Goal: Transaction & Acquisition: Book appointment/travel/reservation

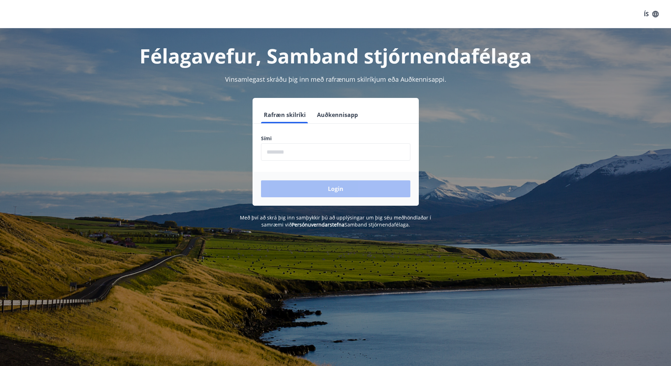
click at [312, 156] on input "phone" at bounding box center [335, 151] width 149 height 17
type input "********"
click at [330, 188] on button "Login" at bounding box center [335, 188] width 149 height 17
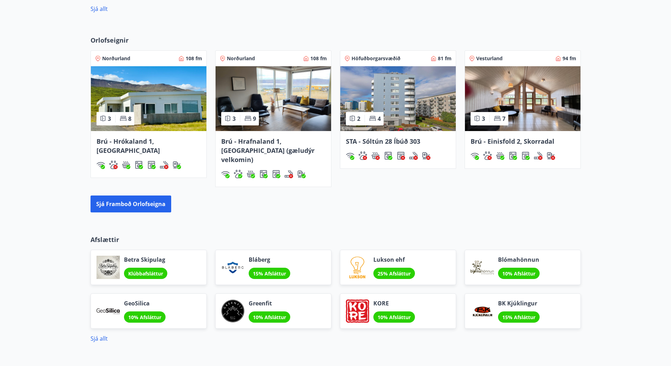
scroll to position [318, 0]
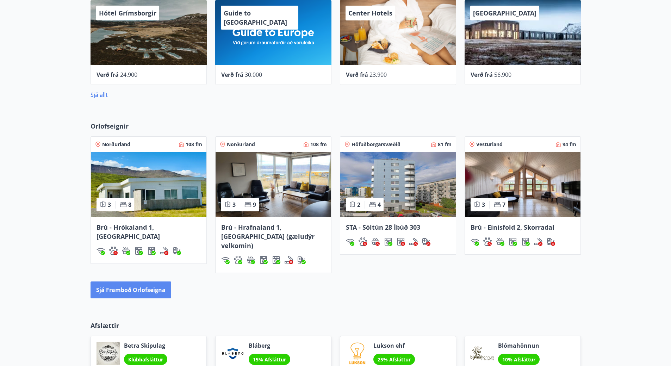
click at [119, 282] on button "Sjá framboð orlofseigna" at bounding box center [131, 290] width 81 height 17
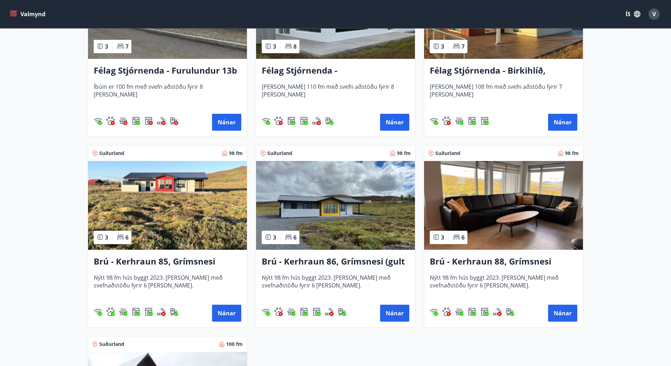
scroll to position [1544, 0]
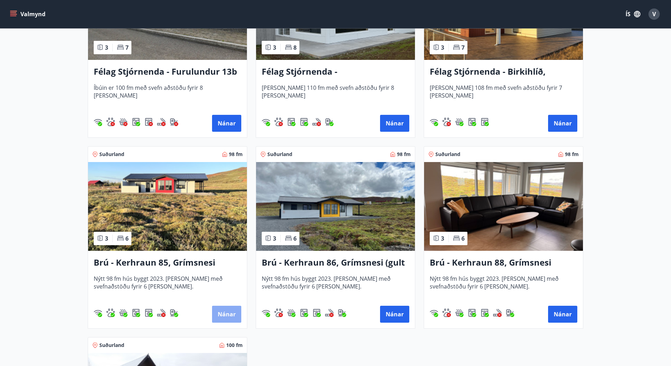
click at [228, 312] on button "Nánar" at bounding box center [226, 314] width 29 height 17
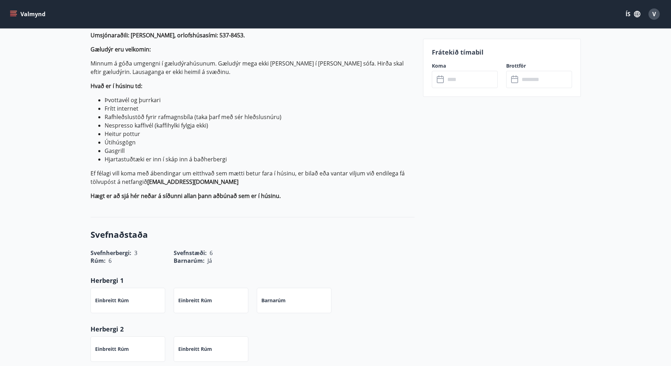
scroll to position [211, 0]
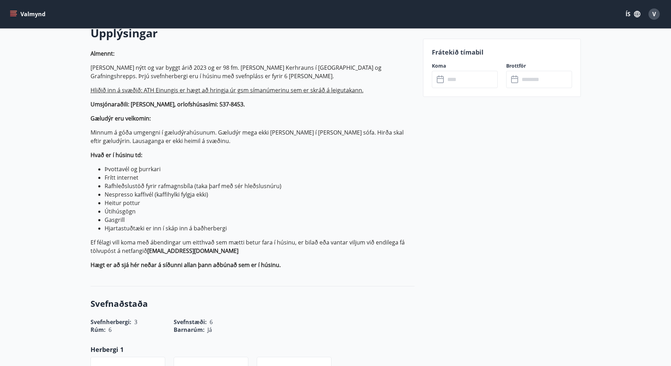
click at [478, 81] on input "text" at bounding box center [472, 79] width 53 height 17
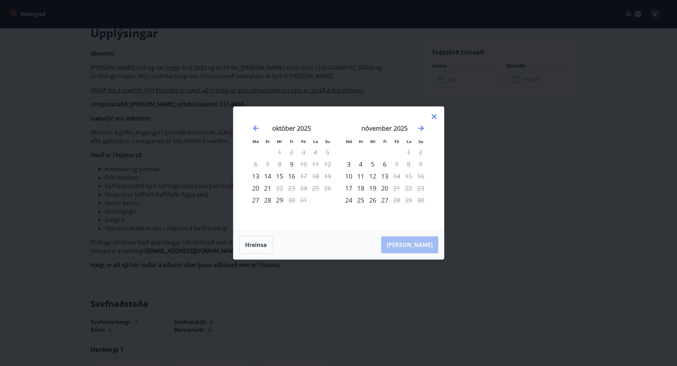
click at [434, 115] on icon at bounding box center [434, 116] width 8 height 8
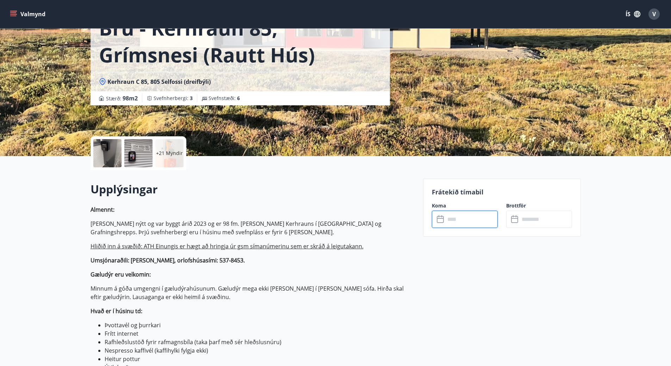
scroll to position [0, 0]
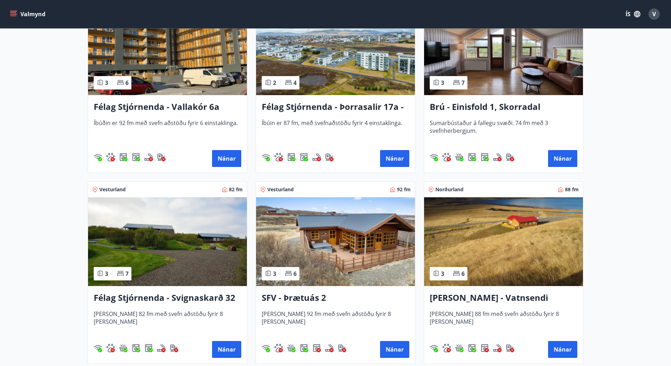
scroll to position [1269, 0]
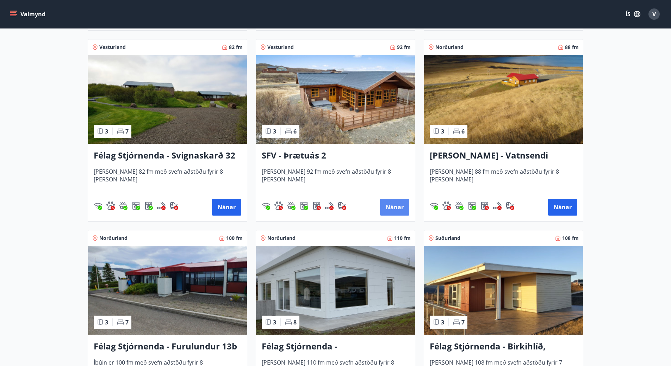
click at [401, 207] on button "Nánar" at bounding box center [394, 207] width 29 height 17
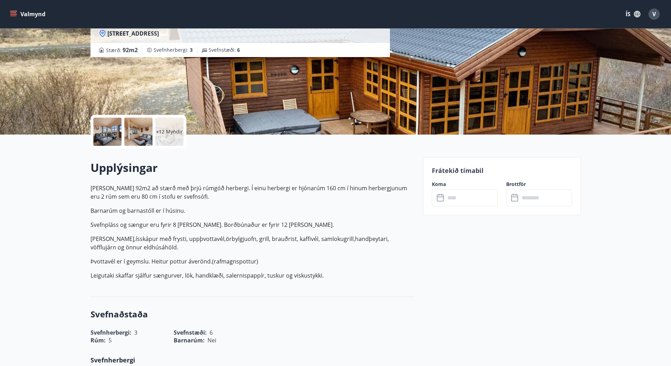
scroll to position [176, 0]
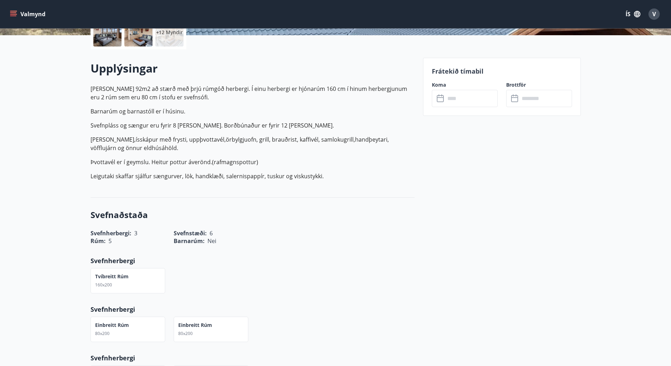
click at [462, 101] on input "text" at bounding box center [472, 98] width 53 height 17
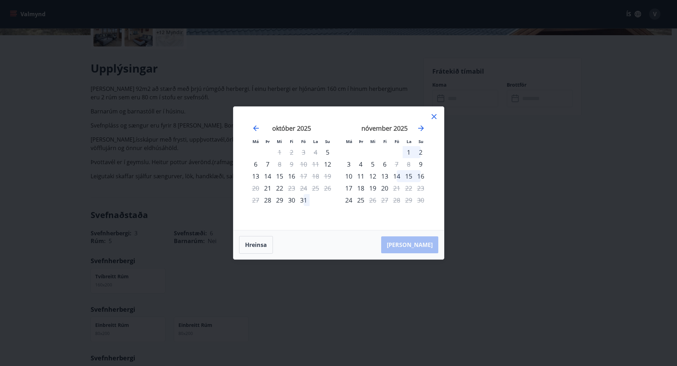
click at [432, 117] on icon at bounding box center [434, 116] width 8 height 8
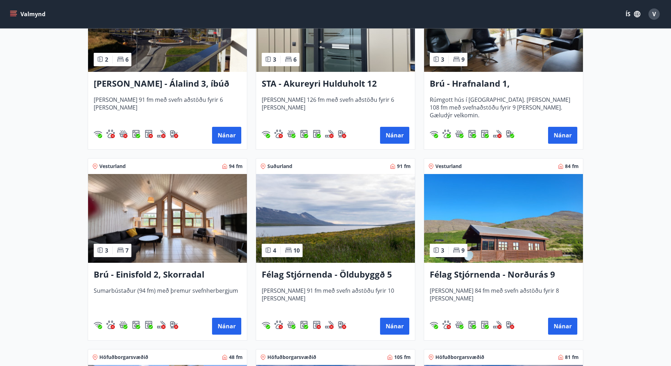
scroll to position [493, 0]
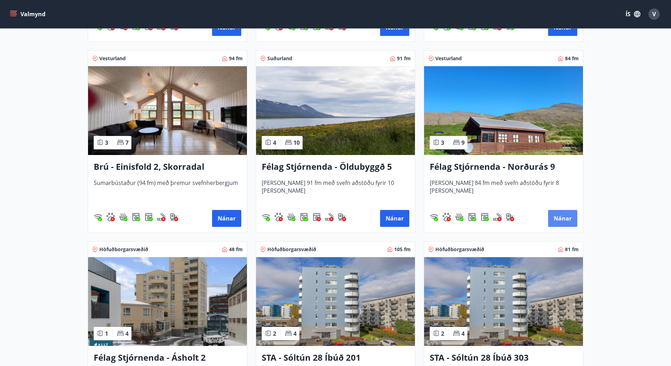
click at [563, 218] on button "Nánar" at bounding box center [562, 218] width 29 height 17
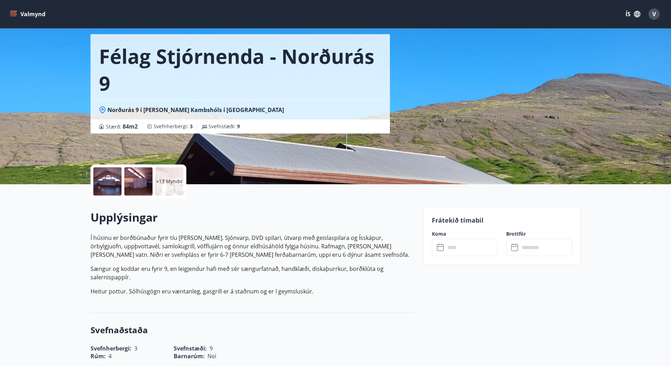
scroll to position [35, 0]
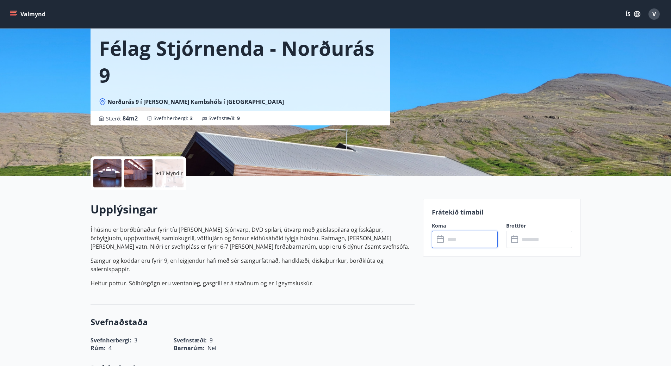
click at [472, 242] on input "text" at bounding box center [472, 239] width 53 height 17
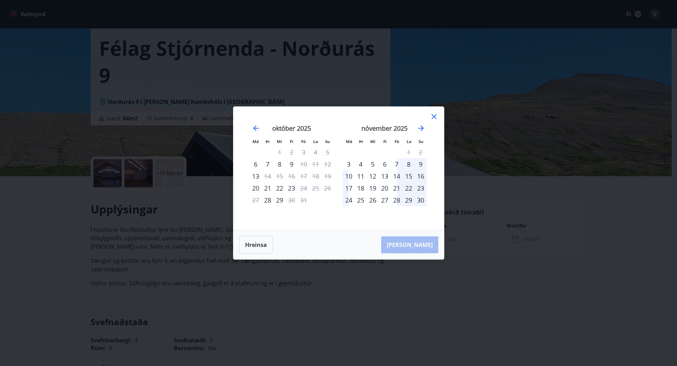
click at [396, 201] on div "28" at bounding box center [397, 200] width 12 height 12
click at [410, 201] on div "29" at bounding box center [409, 200] width 12 height 12
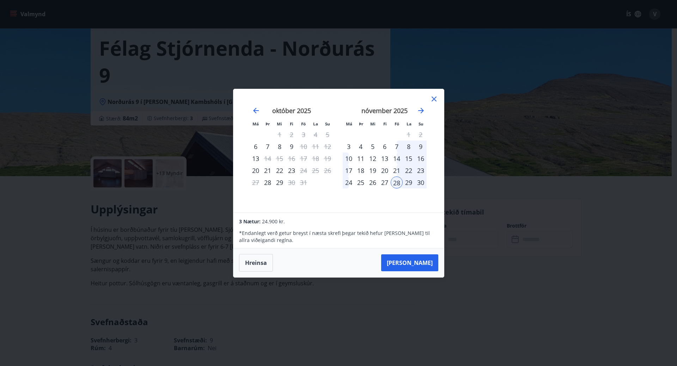
click at [420, 183] on div "30" at bounding box center [421, 183] width 12 height 12
click at [407, 183] on div "29" at bounding box center [409, 183] width 12 height 12
click at [420, 182] on div "30" at bounding box center [421, 183] width 12 height 12
click at [254, 264] on button "Hreinsa" at bounding box center [256, 263] width 34 height 18
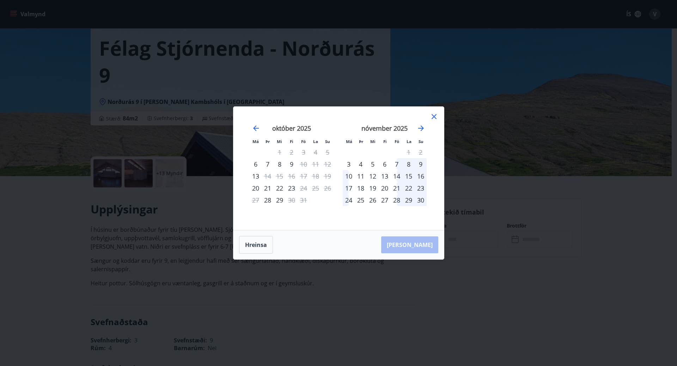
click at [420, 200] on div "30" at bounding box center [421, 200] width 12 height 12
click at [422, 200] on div "30" at bounding box center [421, 200] width 12 height 12
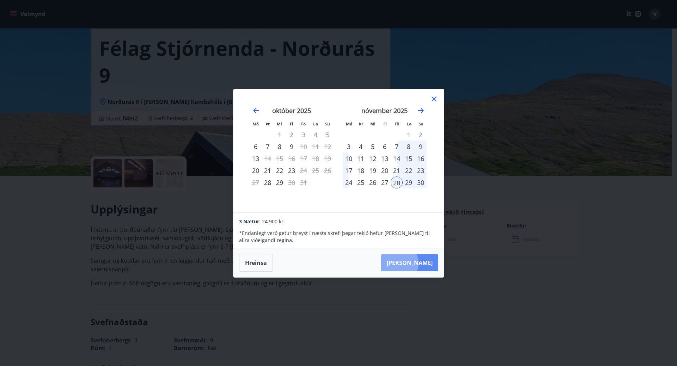
click at [419, 263] on button "Taka Frá" at bounding box center [409, 262] width 57 height 17
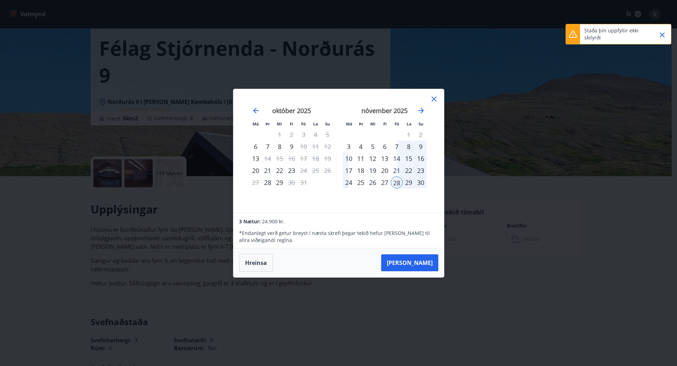
click at [433, 99] on icon at bounding box center [433, 99] width 5 height 5
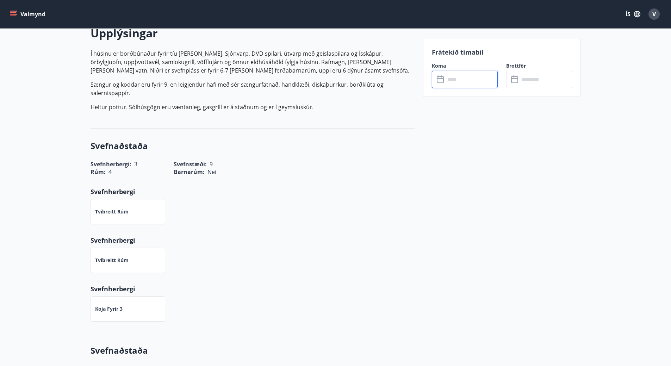
scroll to position [0, 0]
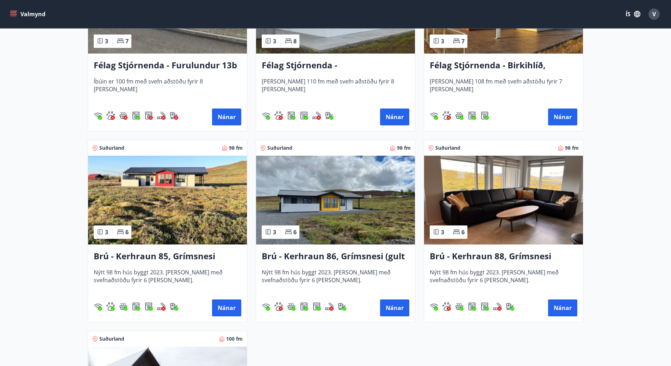
scroll to position [1551, 0]
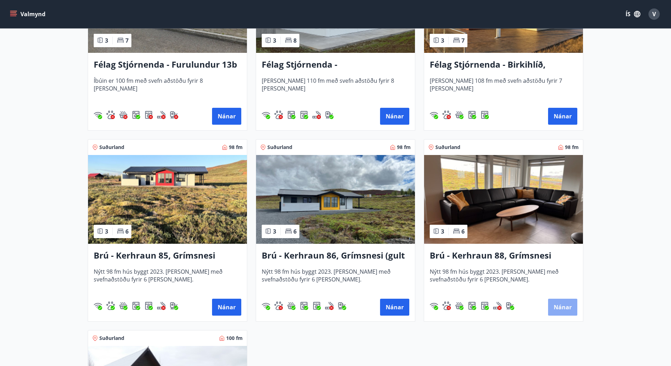
click at [562, 306] on button "Nánar" at bounding box center [562, 307] width 29 height 17
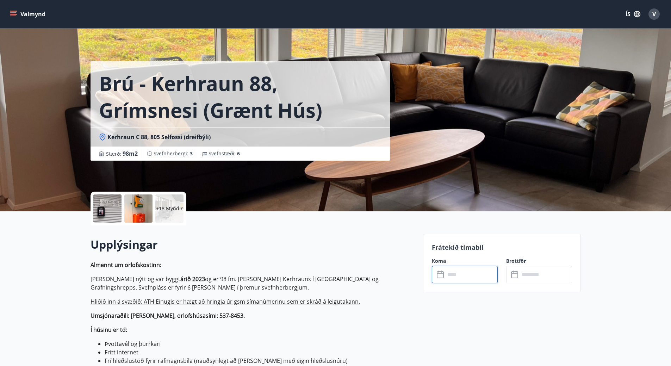
click at [477, 277] on input "text" at bounding box center [472, 274] width 53 height 17
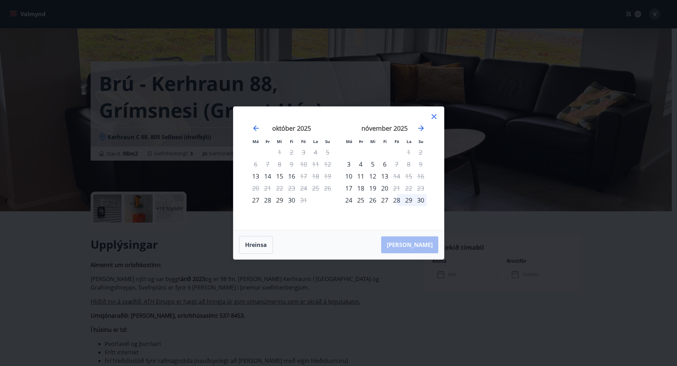
click at [399, 201] on div "28" at bounding box center [397, 200] width 12 height 12
click at [407, 201] on div "29" at bounding box center [409, 200] width 12 height 12
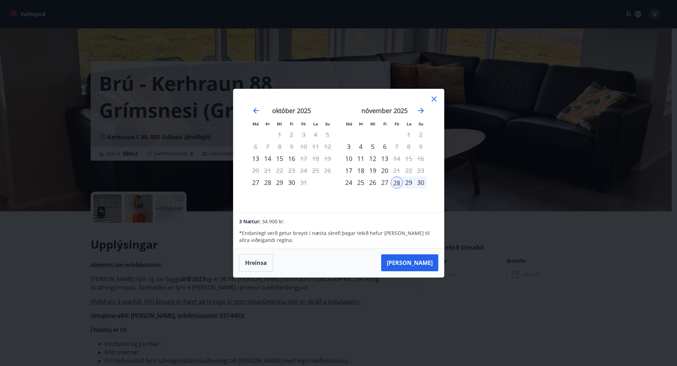
click at [419, 183] on div "30" at bounding box center [421, 183] width 12 height 12
click at [416, 262] on button "Taka Frá" at bounding box center [409, 262] width 57 height 17
click at [434, 99] on icon at bounding box center [433, 99] width 5 height 5
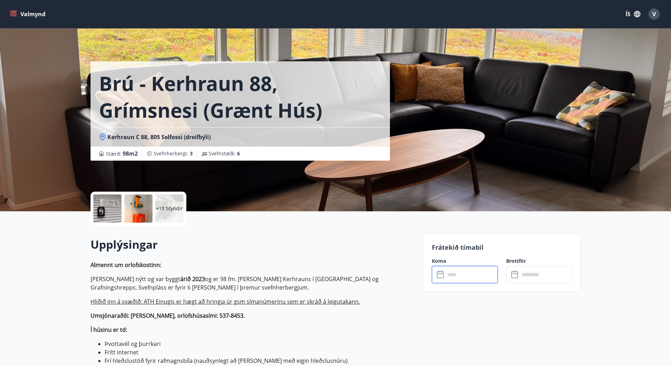
click at [15, 12] on icon "menu" at bounding box center [13, 12] width 6 height 1
click at [546, 110] on div "Brú - Kerhraun 88, Grímsnesi (grænt hús) Kerhraun C 88, 805 Selfossi (dreifbýli…" at bounding box center [336, 105] width 491 height 211
click at [627, 14] on button "ÍS" at bounding box center [633, 14] width 23 height 13
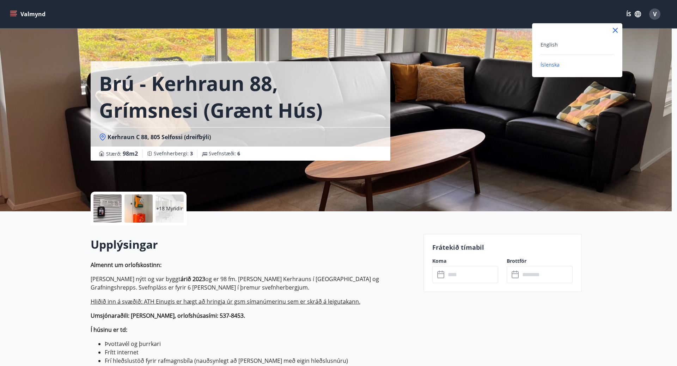
click at [640, 13] on div at bounding box center [338, 183] width 677 height 366
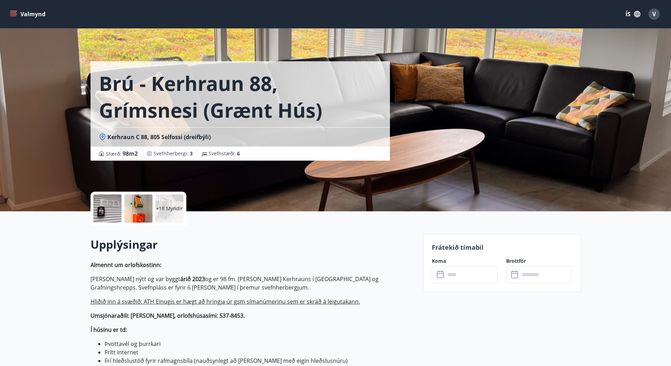
drag, startPoint x: 640, startPoint y: 13, endPoint x: 650, endPoint y: 76, distance: 63.8
click at [650, 76] on div "Brú - Kerhraun 88, Grímsnesi (grænt hús) Kerhraun C 88, 805 Selfossi (dreifbýli…" at bounding box center [335, 105] width 671 height 211
click at [656, 13] on span "V" at bounding box center [655, 14] width 4 height 8
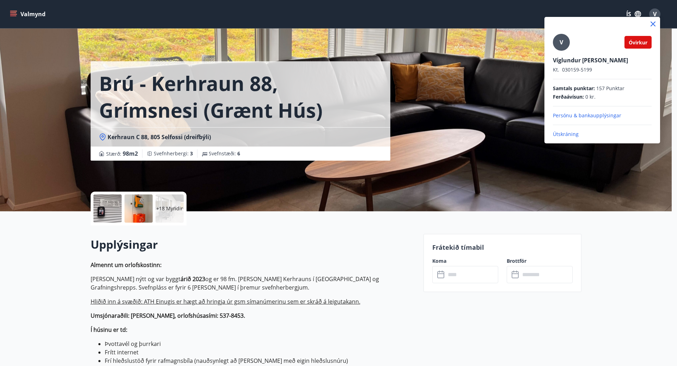
click at [564, 133] on p "Útskráning" at bounding box center [602, 134] width 99 height 7
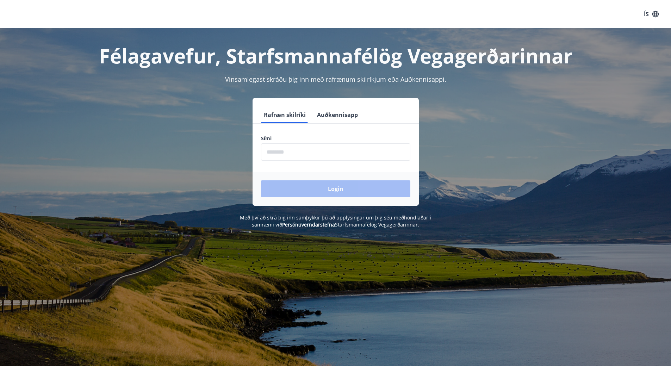
click at [303, 149] on input "phone" at bounding box center [335, 151] width 149 height 17
type input "********"
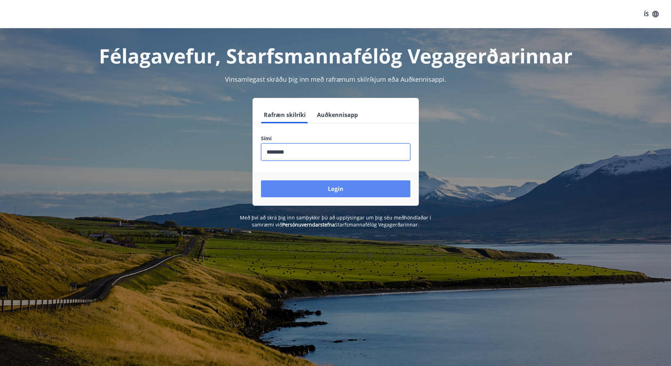
click at [334, 188] on button "Login" at bounding box center [335, 188] width 149 height 17
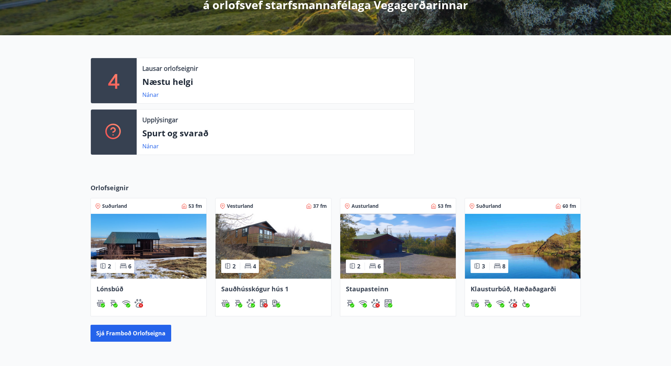
scroll to position [215, 0]
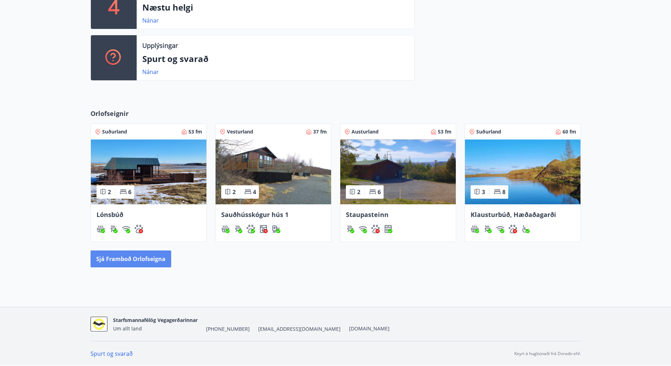
click at [131, 258] on button "Sjá framboð orlofseigna" at bounding box center [131, 259] width 81 height 17
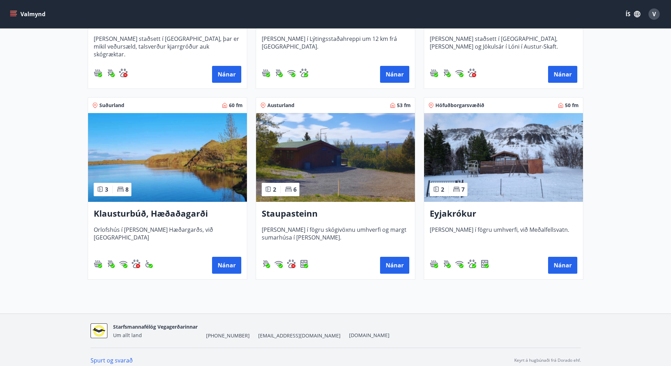
scroll to position [453, 0]
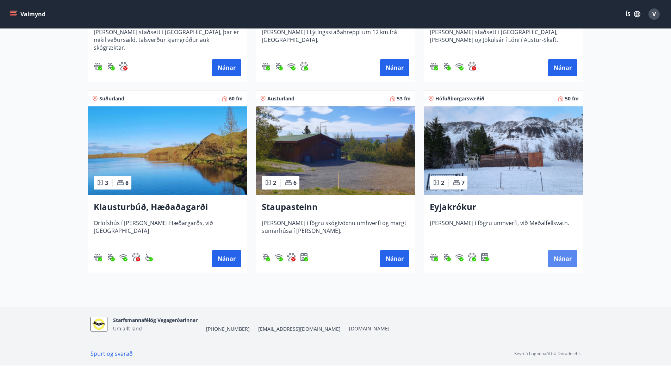
click at [565, 259] on button "Nánar" at bounding box center [562, 258] width 29 height 17
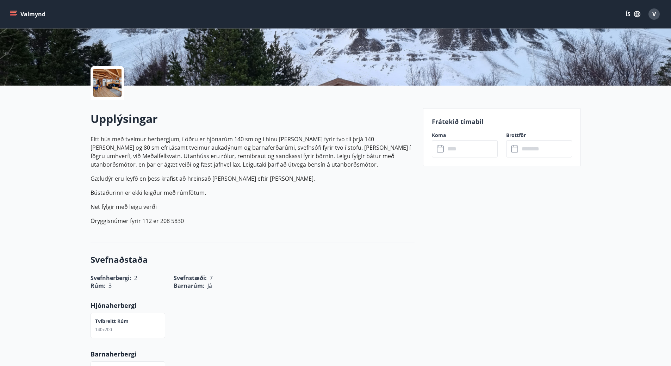
scroll to position [141, 0]
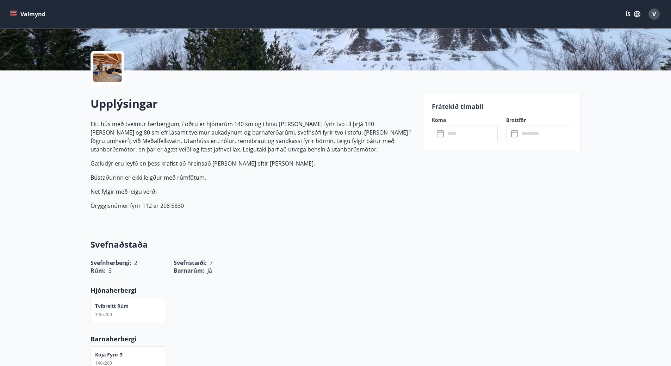
click at [476, 135] on input "text" at bounding box center [472, 133] width 53 height 17
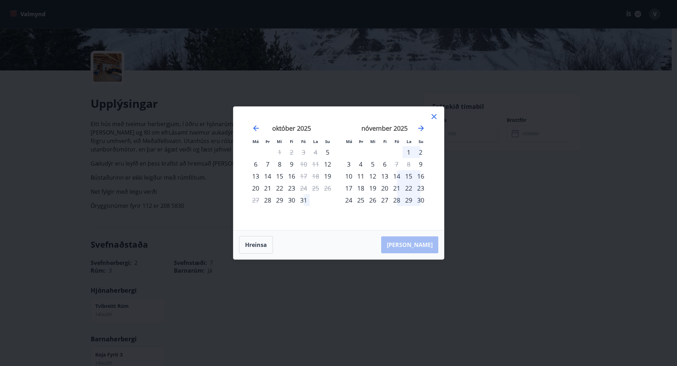
click at [397, 199] on div "28" at bounding box center [397, 200] width 12 height 12
click at [424, 246] on div "Hreinsa Taka Frá" at bounding box center [338, 245] width 210 height 29
click at [409, 199] on div "29" at bounding box center [409, 200] width 12 height 12
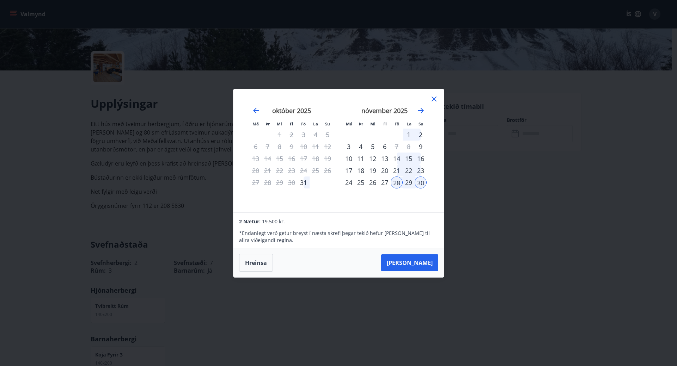
click at [407, 182] on div "29" at bounding box center [409, 183] width 12 height 12
click at [421, 262] on button "Taka Frá" at bounding box center [409, 262] width 57 height 17
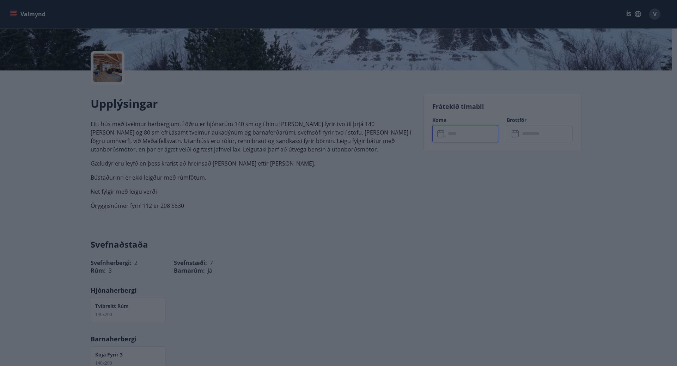
type input "******"
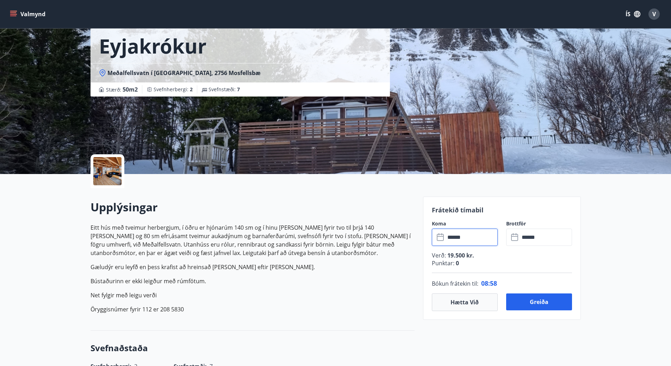
scroll to position [70, 0]
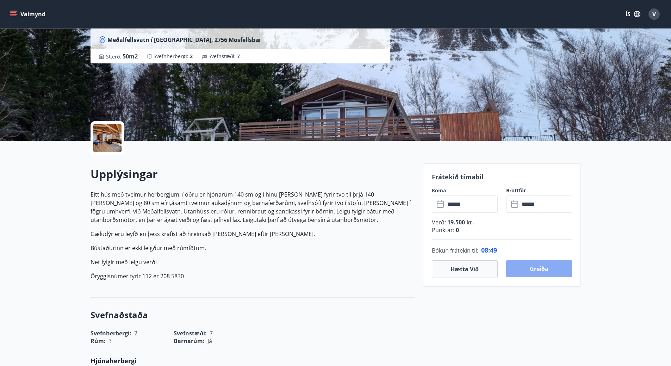
click at [537, 268] on button "Greiða" at bounding box center [540, 268] width 66 height 17
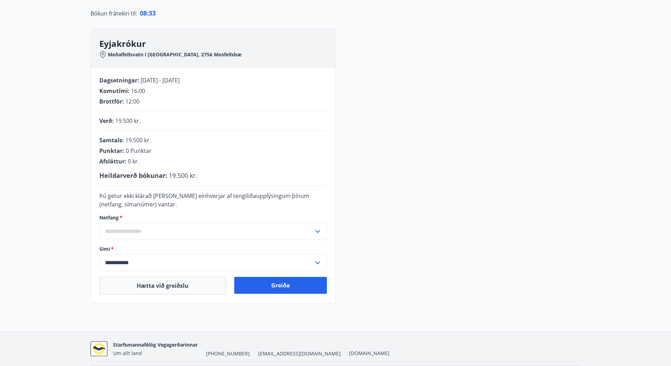
scroll to position [65, 0]
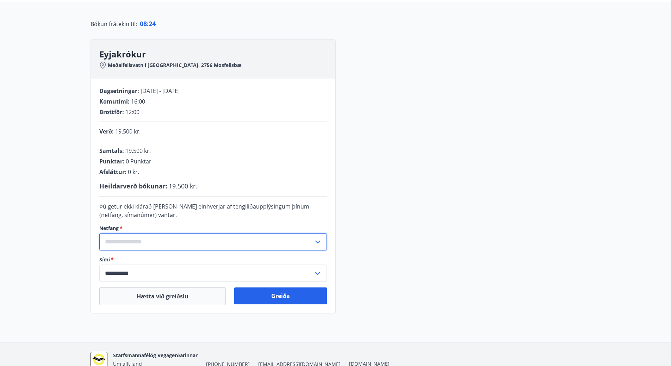
click at [235, 240] on input "text" at bounding box center [206, 241] width 214 height 17
click at [130, 243] on input "text" at bounding box center [206, 241] width 214 height 17
click at [119, 245] on input "text" at bounding box center [206, 241] width 214 height 17
click at [124, 258] on li "Skrá nýtt netfang" at bounding box center [213, 257] width 227 height 13
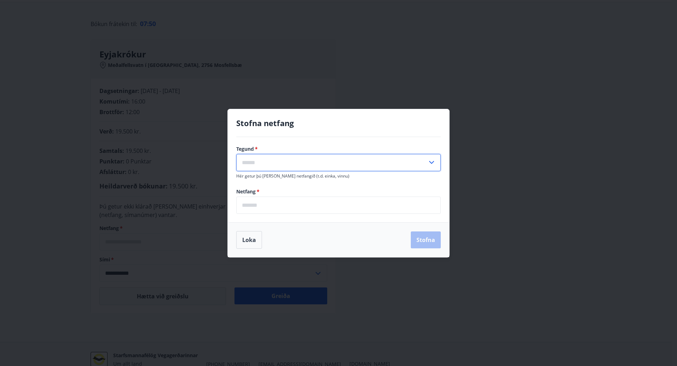
click at [271, 167] on input "text" at bounding box center [331, 162] width 191 height 17
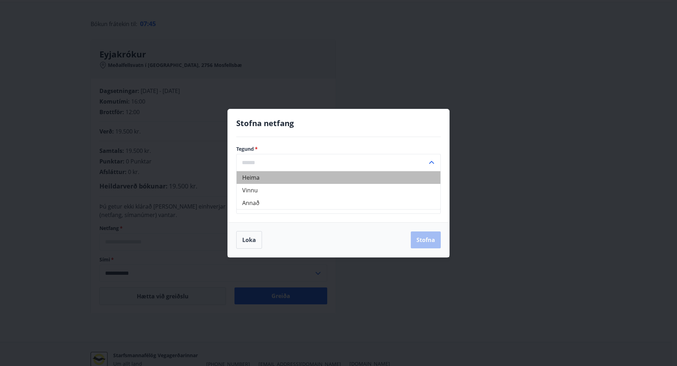
click at [252, 176] on li "Heima" at bounding box center [339, 177] width 204 height 13
type input "*****"
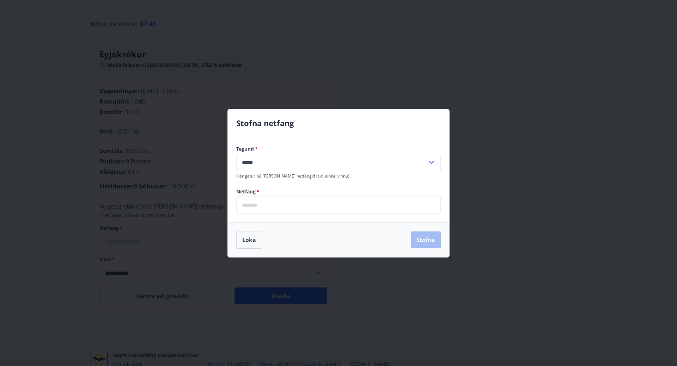
click at [267, 206] on input "email" at bounding box center [338, 205] width 204 height 17
type input "**********"
click at [431, 239] on button "Stofna" at bounding box center [426, 240] width 30 height 17
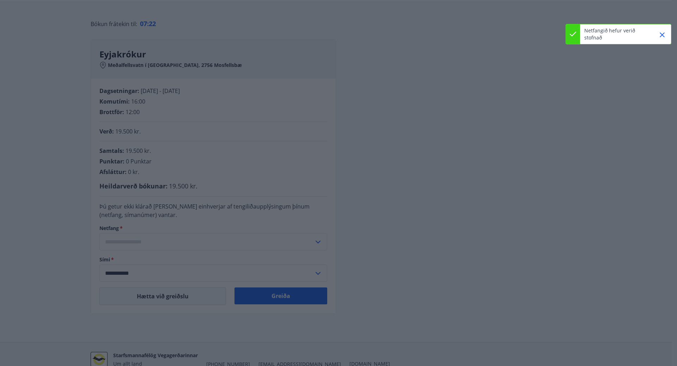
type input "**********"
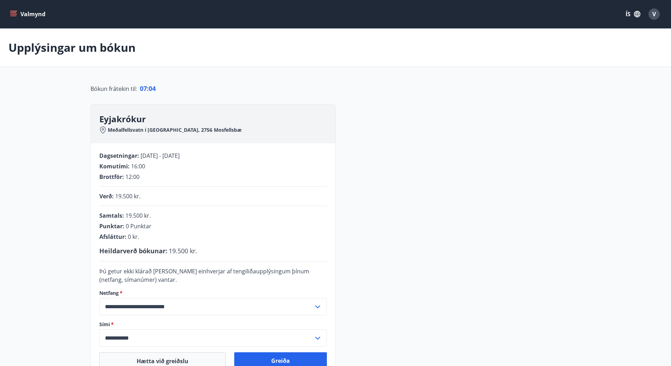
scroll to position [100, 0]
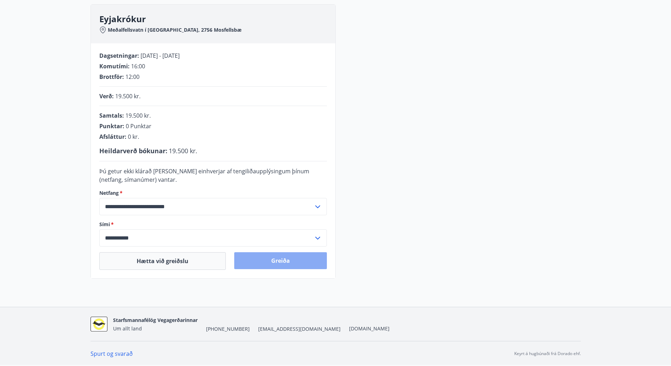
click at [280, 259] on button "Greiða" at bounding box center [280, 260] width 93 height 17
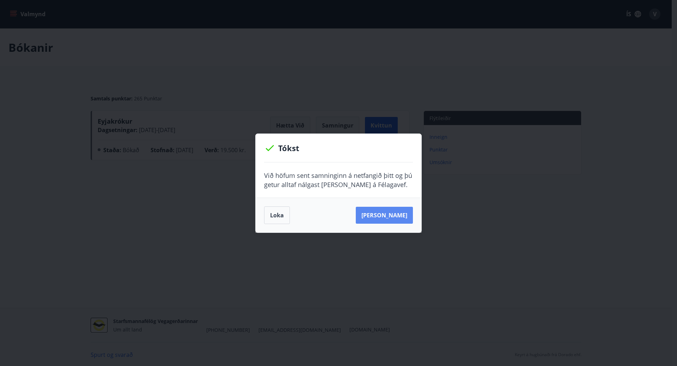
click at [387, 214] on button "[PERSON_NAME]" at bounding box center [384, 215] width 57 height 17
click at [281, 214] on button "Loka" at bounding box center [277, 216] width 26 height 18
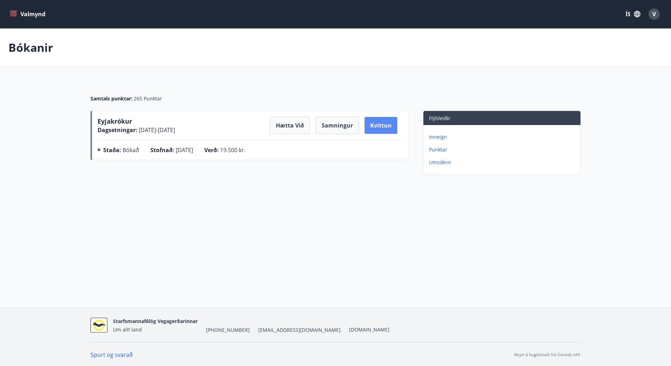
click at [381, 123] on button "Kvittun" at bounding box center [381, 125] width 33 height 17
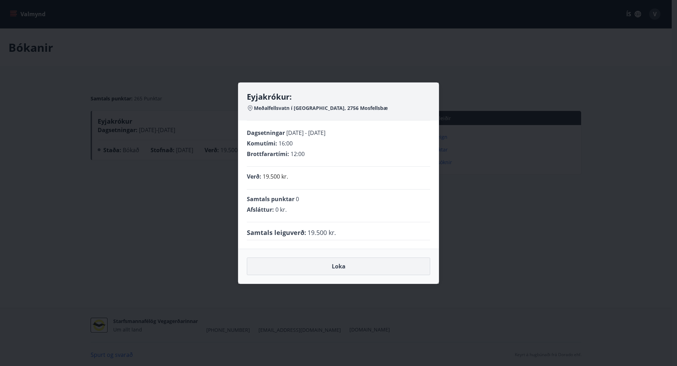
click at [339, 265] on button "Loka" at bounding box center [338, 267] width 183 height 18
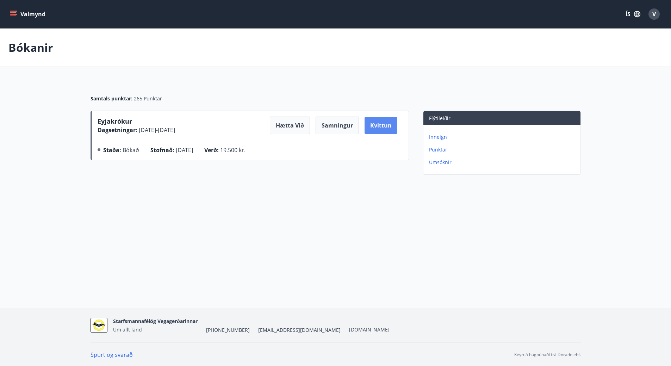
click at [377, 125] on button "Kvittun" at bounding box center [381, 125] width 33 height 17
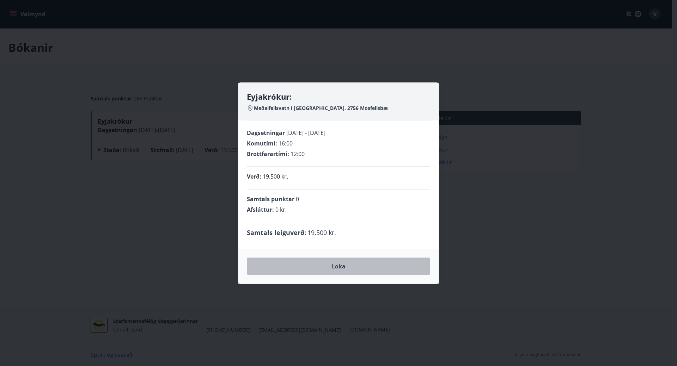
click at [343, 265] on button "Loka" at bounding box center [338, 267] width 183 height 18
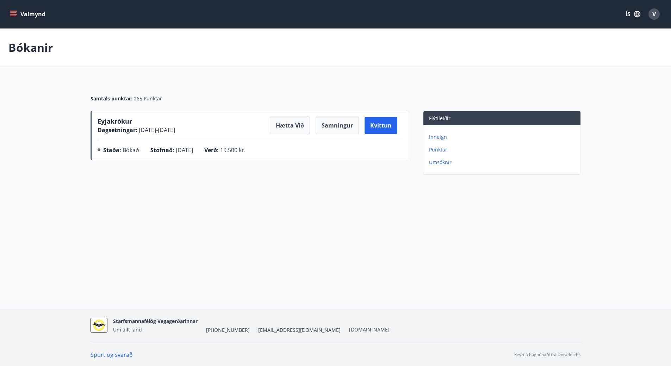
click at [654, 14] on span "V" at bounding box center [655, 14] width 4 height 8
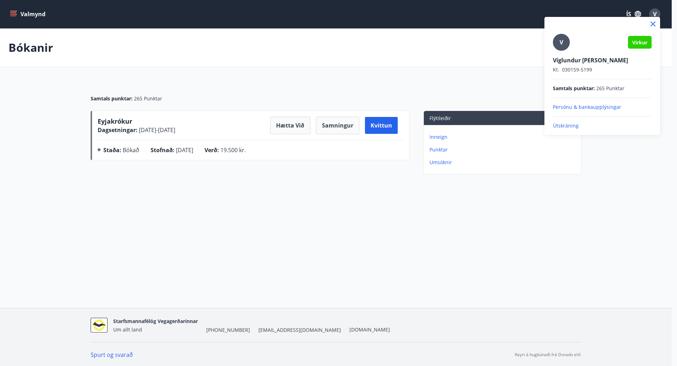
drag, startPoint x: 642, startPoint y: 260, endPoint x: 633, endPoint y: 260, distance: 8.8
click at [638, 260] on div at bounding box center [338, 183] width 677 height 366
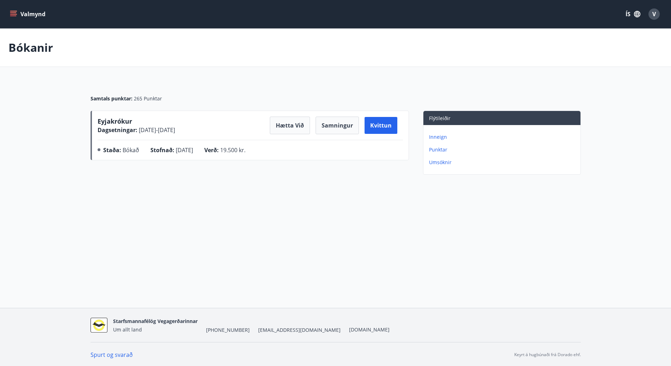
click at [436, 136] on p "Inneign" at bounding box center [503, 137] width 149 height 7
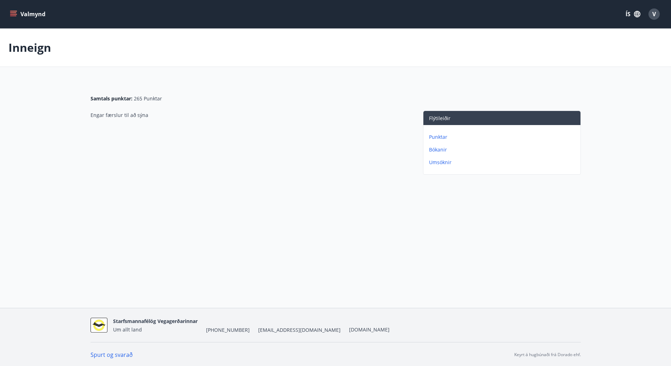
click at [438, 150] on p "Bókanir" at bounding box center [503, 149] width 149 height 7
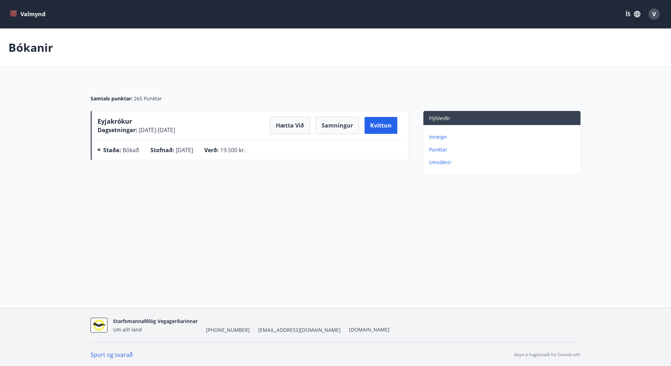
click at [655, 14] on span "V" at bounding box center [655, 14] width 4 height 8
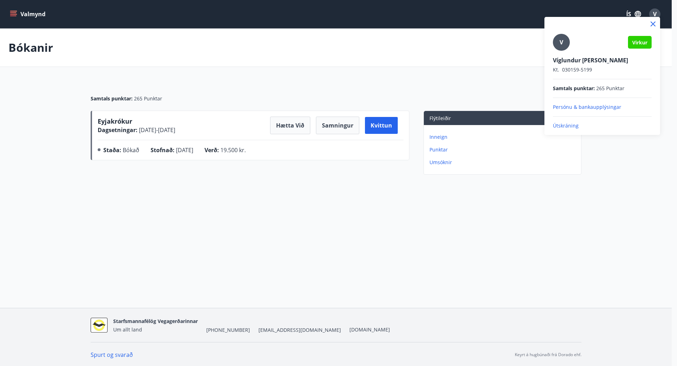
click at [565, 126] on p "Útskráning" at bounding box center [602, 125] width 99 height 7
